Goal: Task Accomplishment & Management: Complete application form

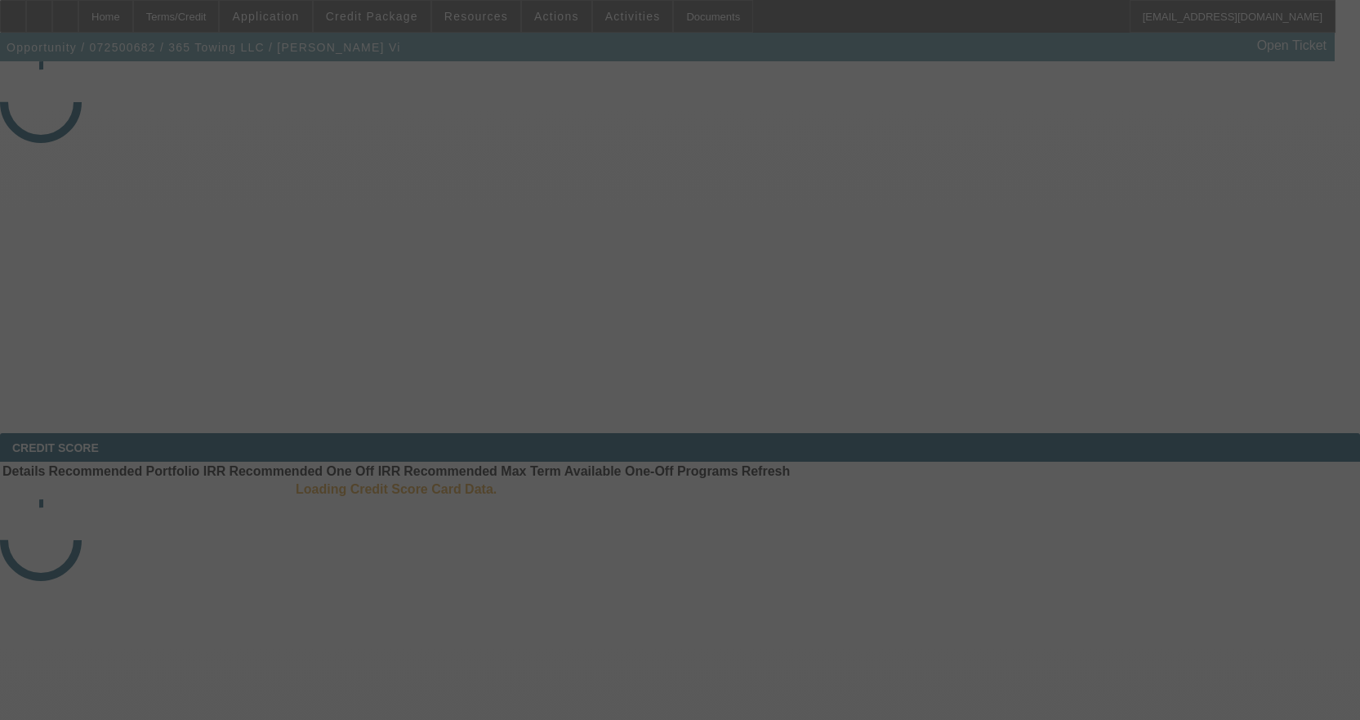
select select "4"
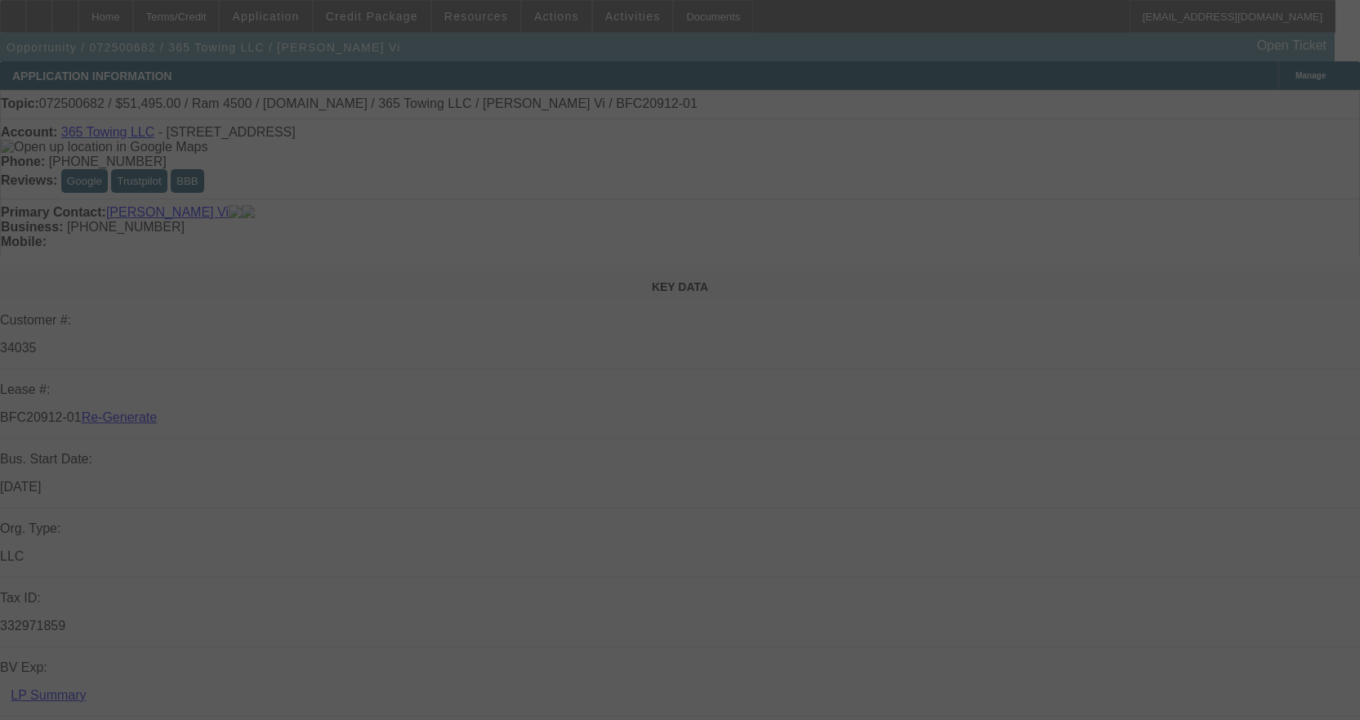
select select "0"
select select "2"
select select "0"
select select "6"
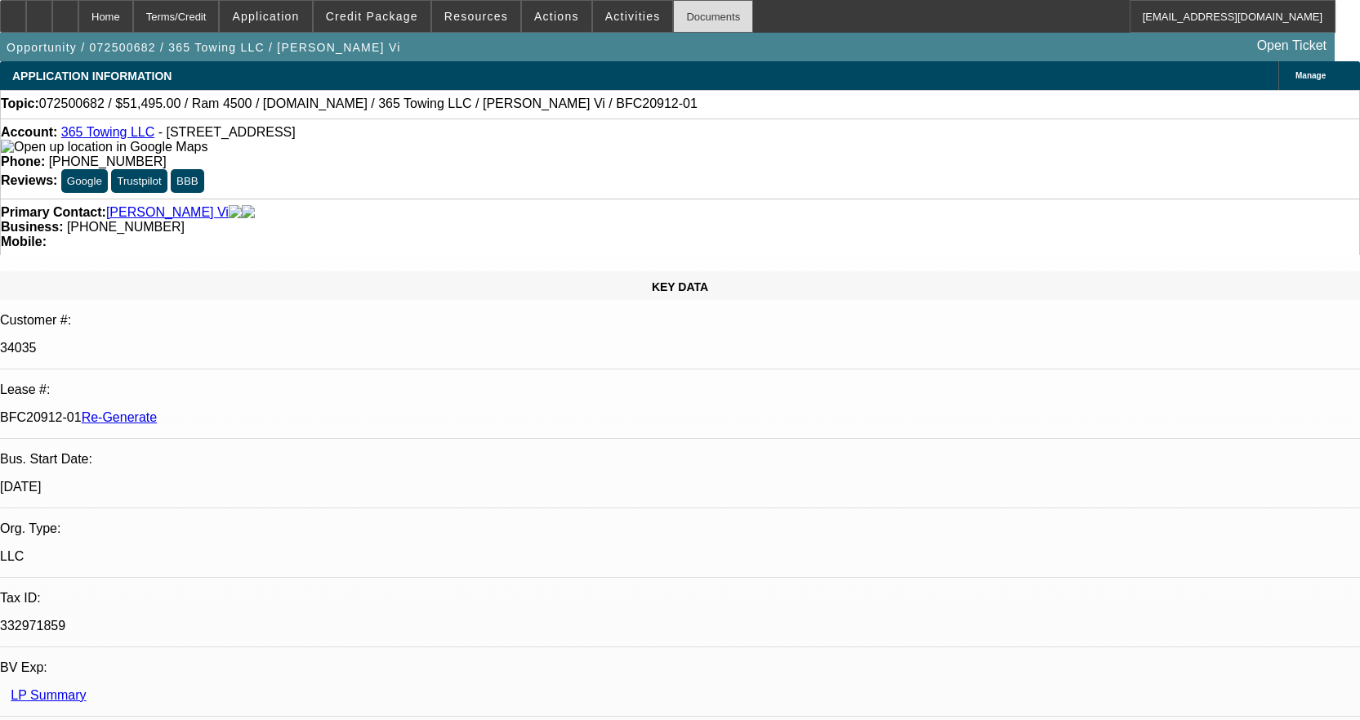
click at [695, 13] on div "Documents" at bounding box center [713, 16] width 80 height 33
click at [673, 7] on div "Documents" at bounding box center [713, 16] width 80 height 33
click at [616, 17] on span "Activities" at bounding box center [633, 16] width 56 height 13
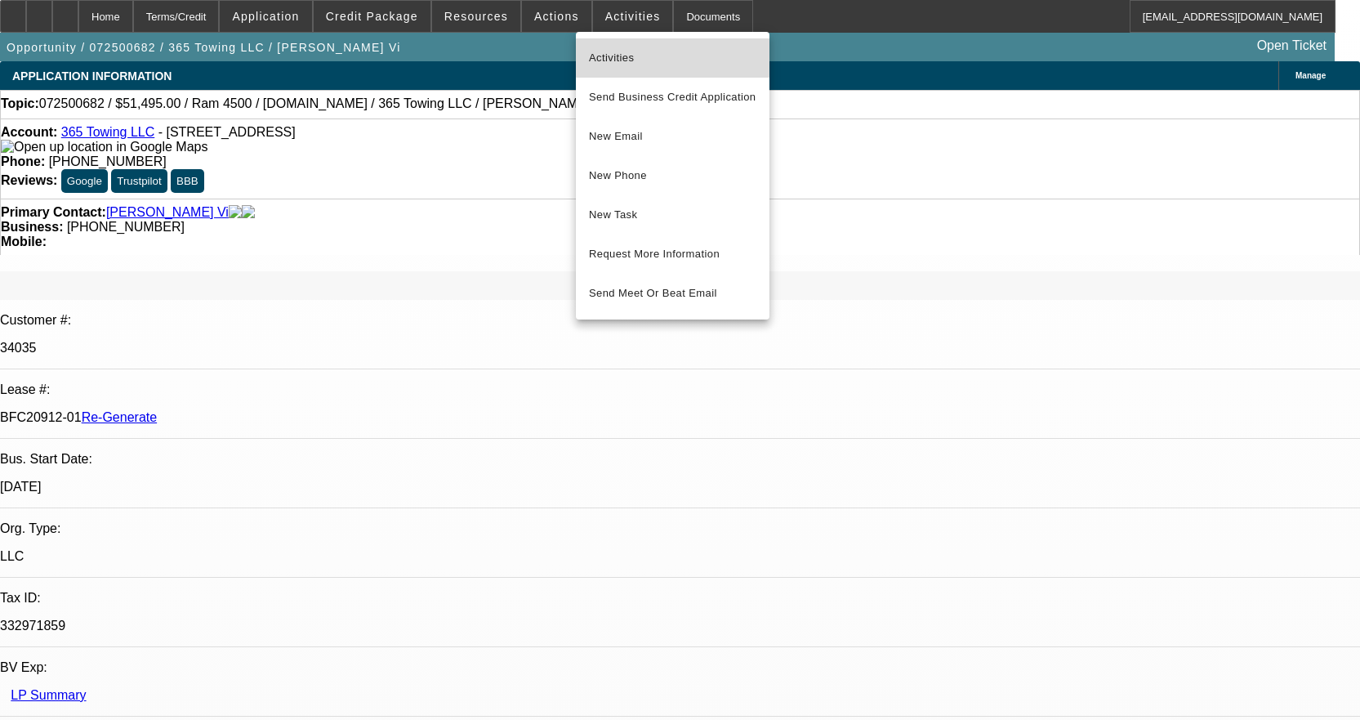
click at [625, 56] on span "Activities" at bounding box center [673, 58] width 168 height 20
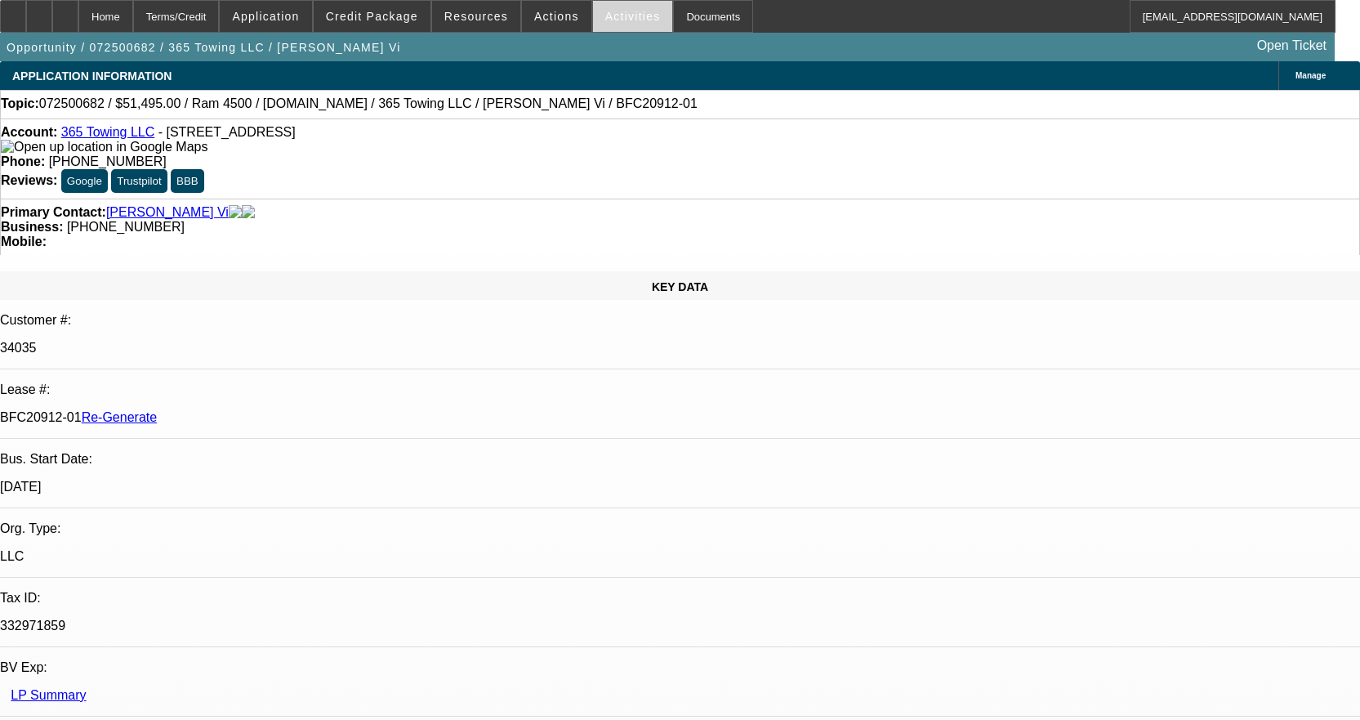
click at [605, 16] on span "Activities" at bounding box center [633, 16] width 56 height 13
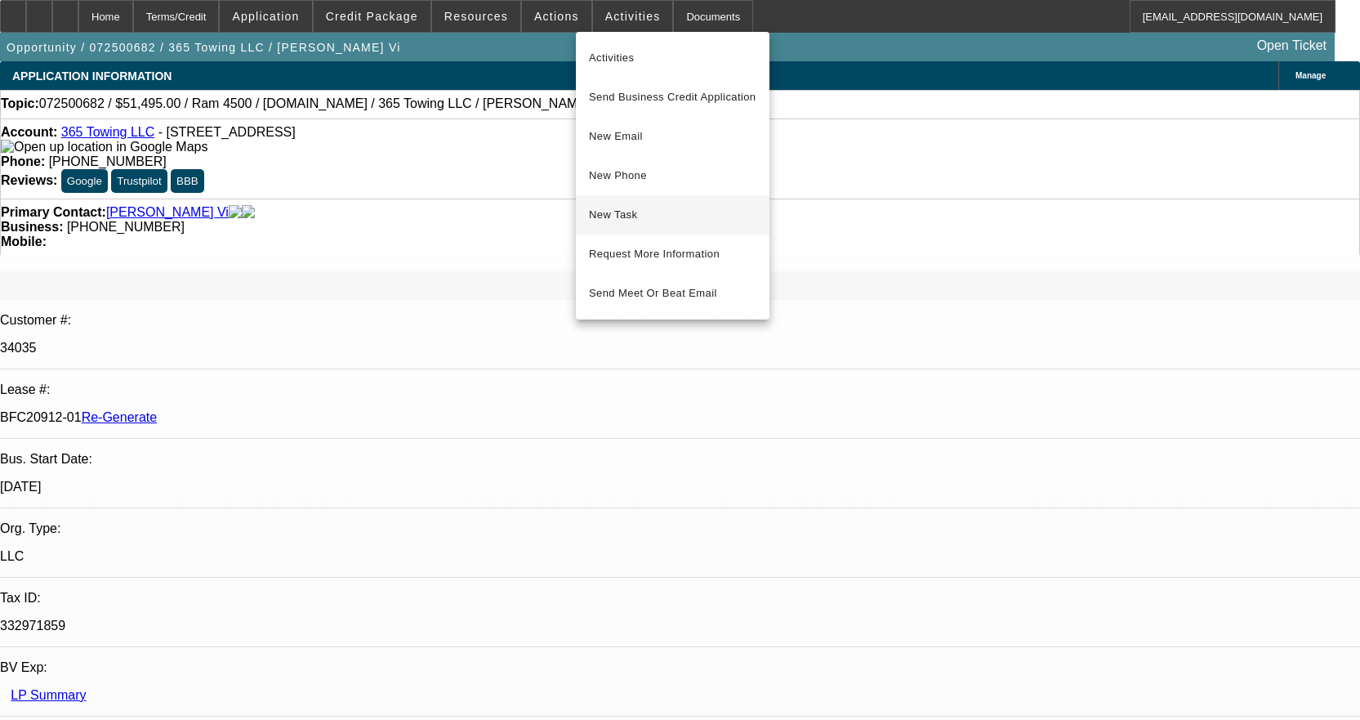
click at [629, 214] on span "New Task" at bounding box center [673, 215] width 168 height 20
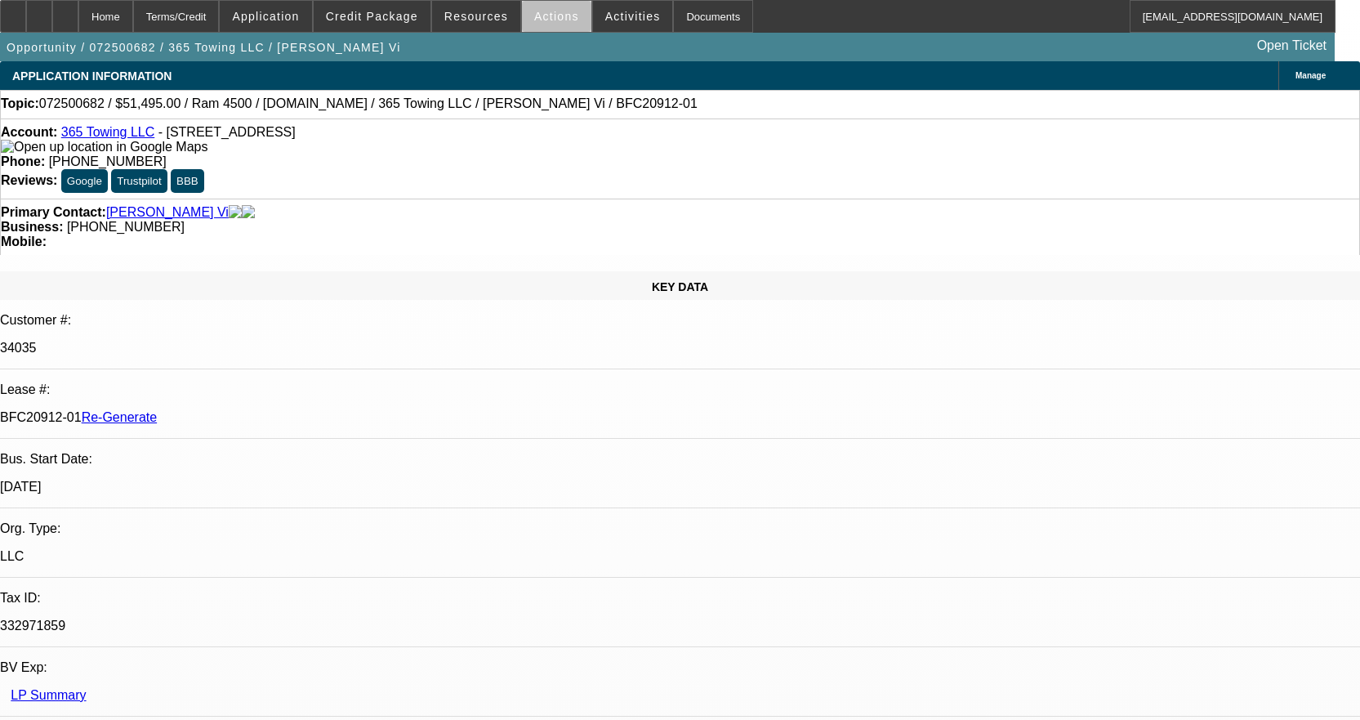
click at [551, 24] on span at bounding box center [556, 16] width 69 height 39
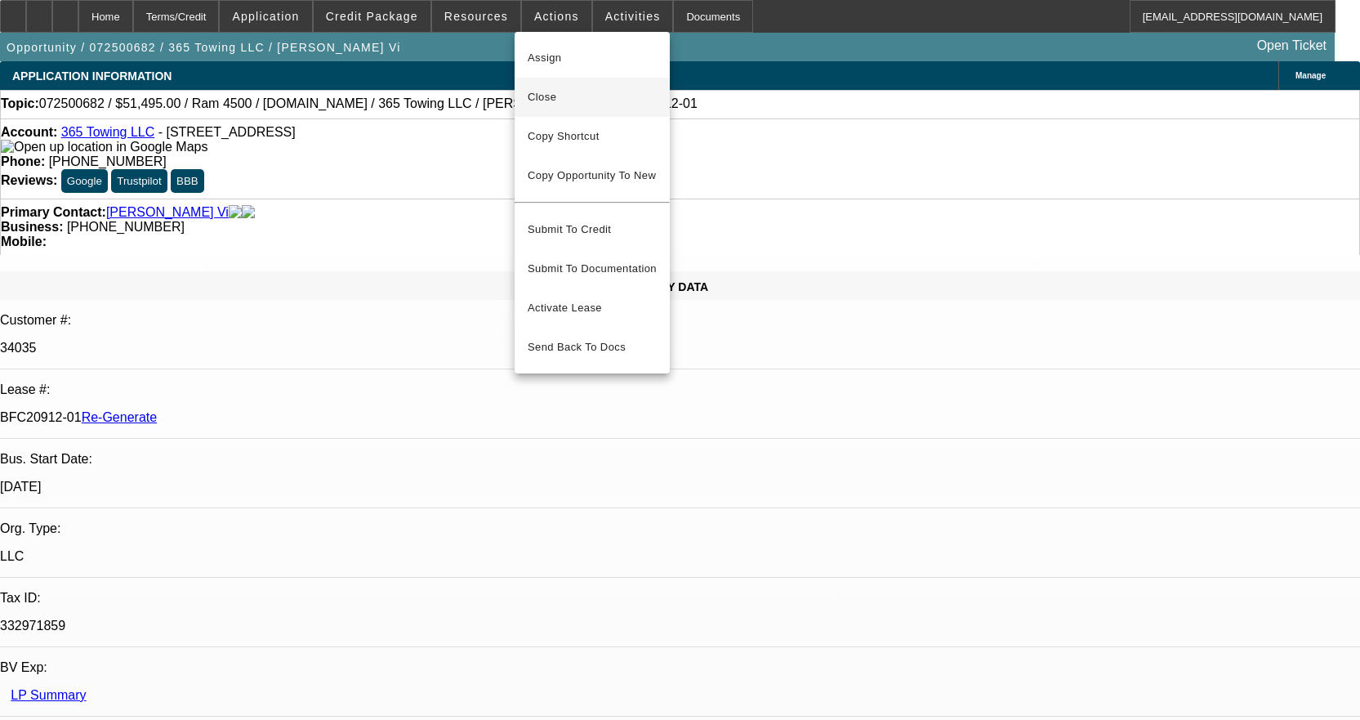
click at [564, 103] on span "Close" at bounding box center [592, 97] width 129 height 20
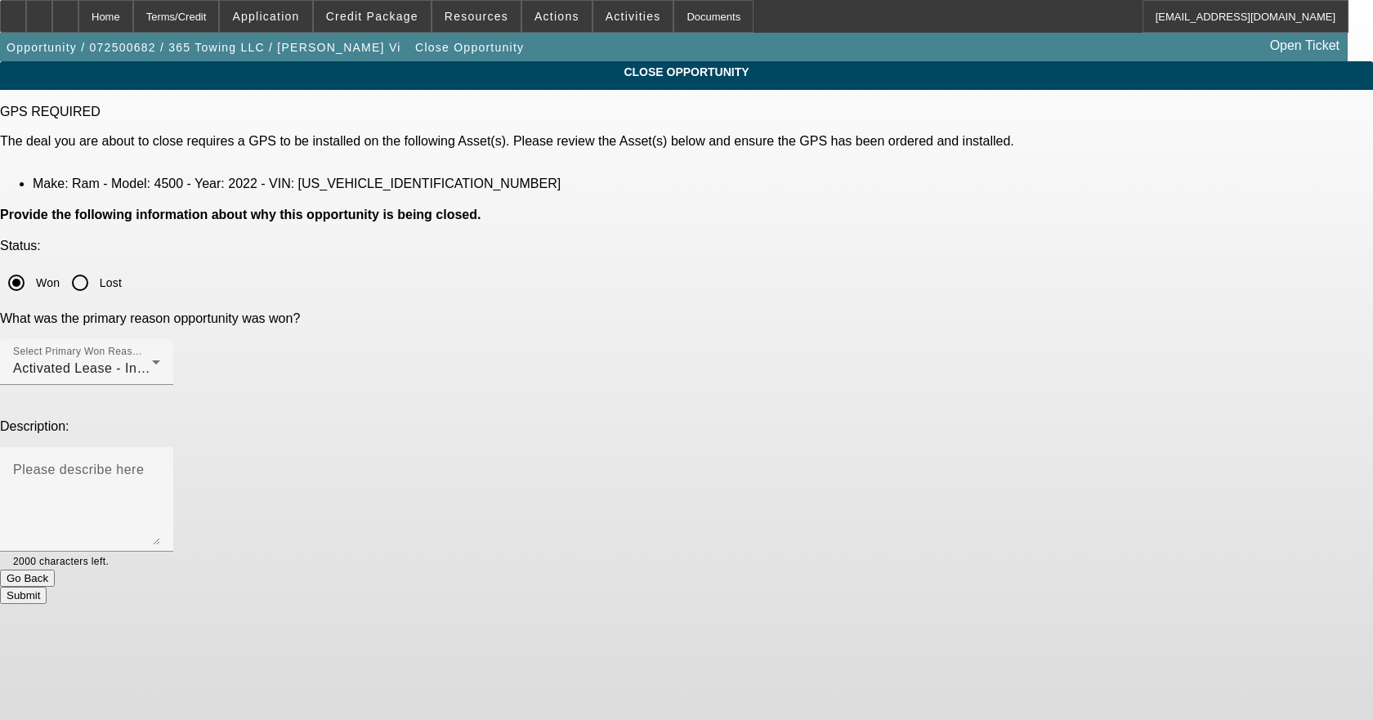
click at [47, 587] on button "Submit" at bounding box center [23, 595] width 47 height 17
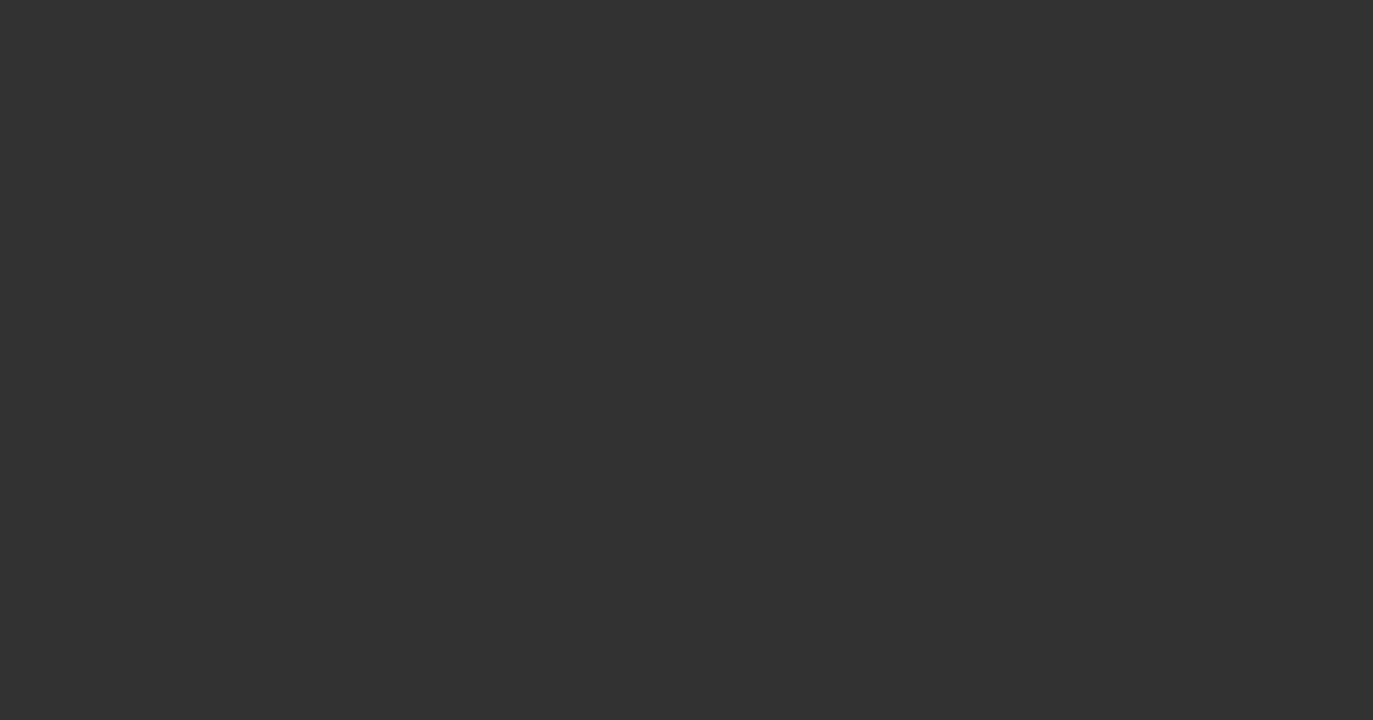
select select "4"
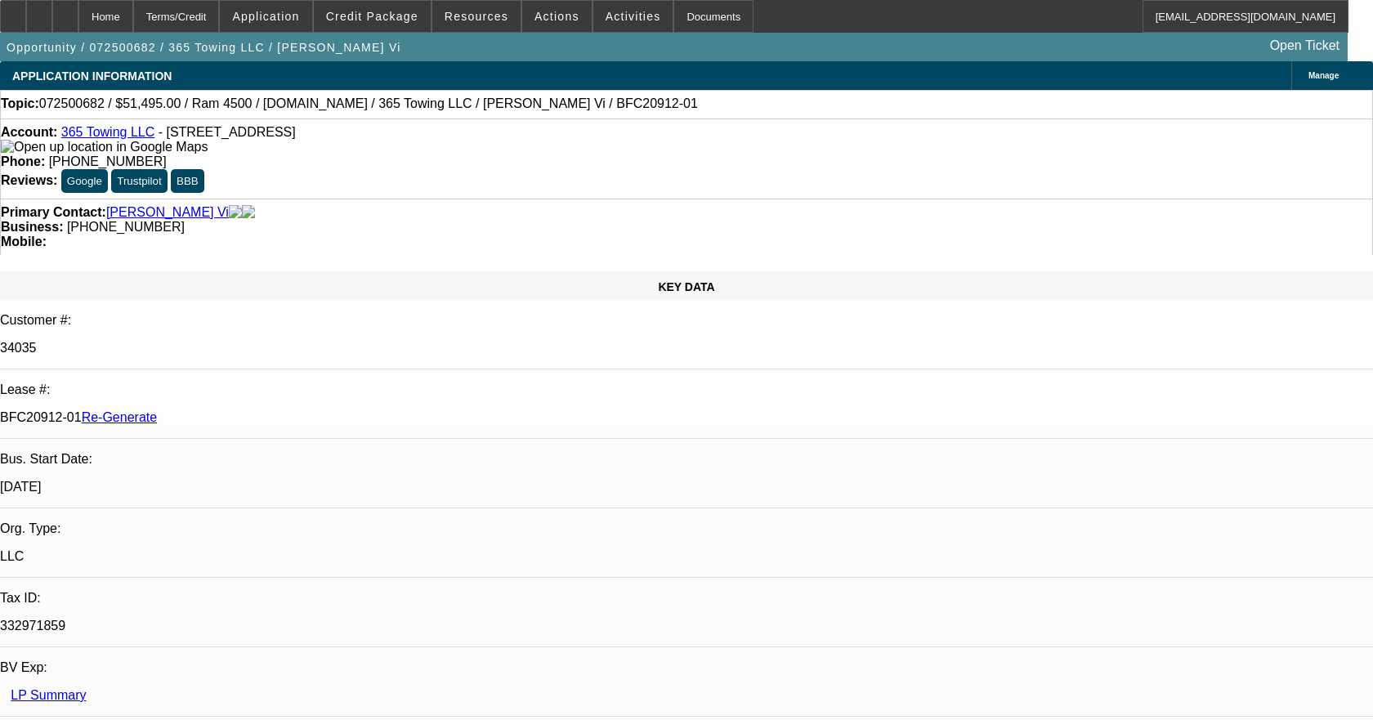
select select "0"
select select "2"
select select "0"
select select "6"
